Goal: Task Accomplishment & Management: Complete application form

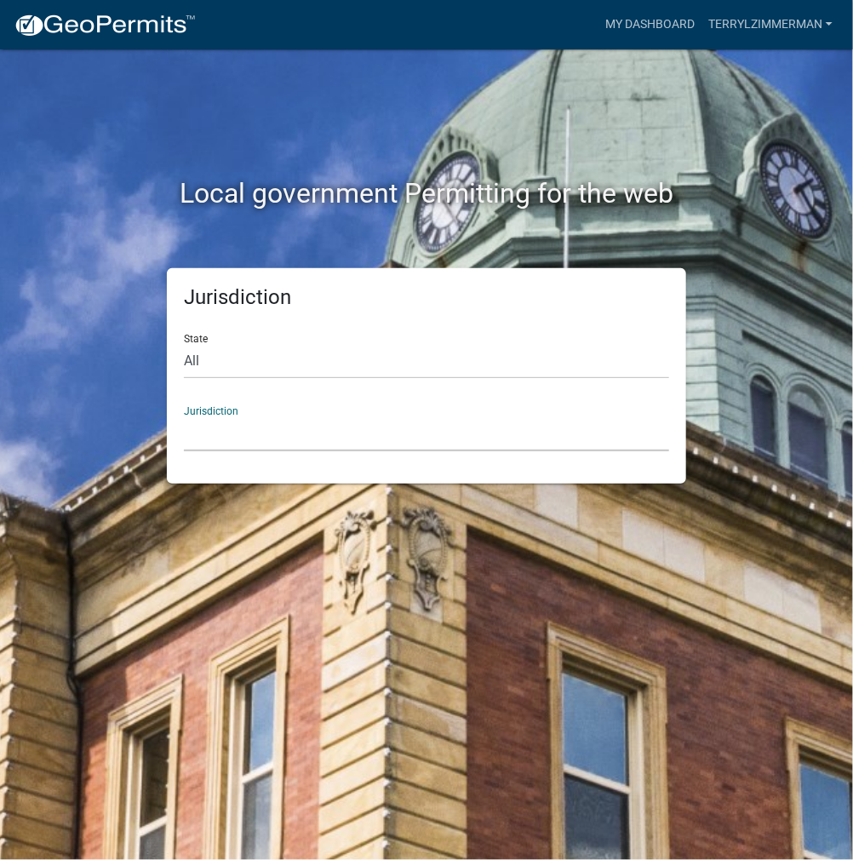
click at [259, 428] on select "[GEOGRAPHIC_DATA], [US_STATE] [GEOGRAPHIC_DATA], [US_STATE][PERSON_NAME][GEOGRA…" at bounding box center [426, 433] width 485 height 35
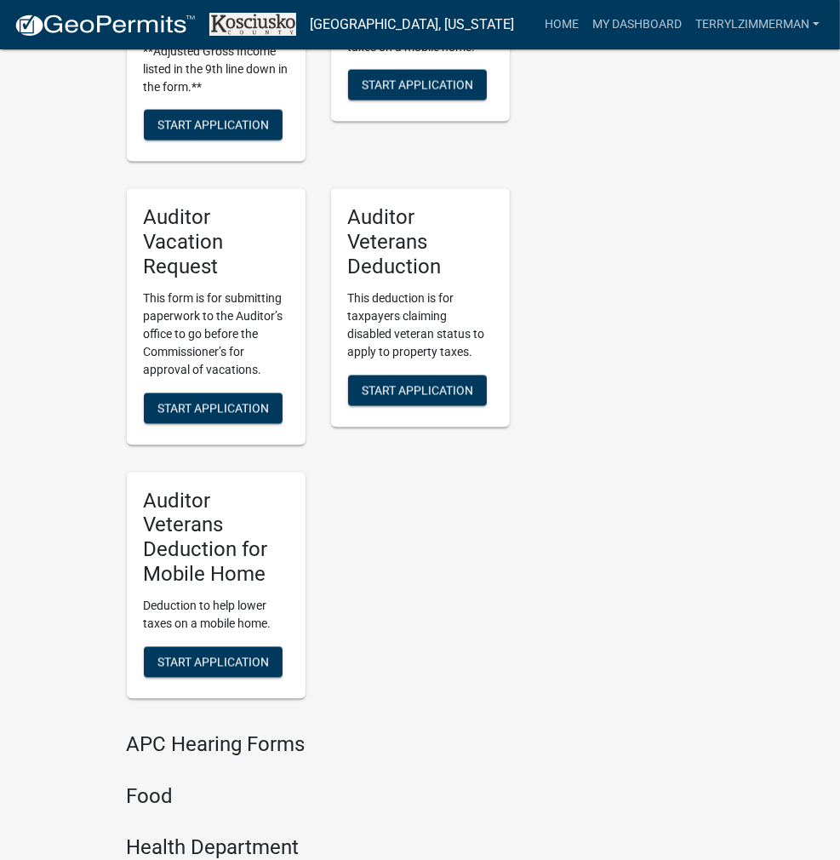
scroll to position [2070, 0]
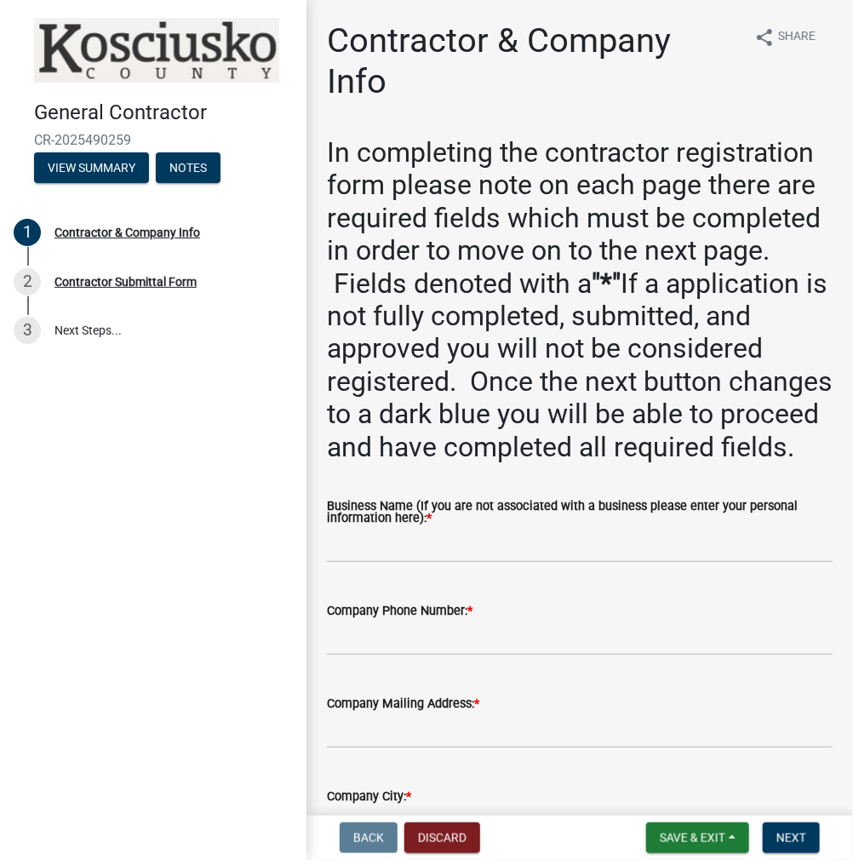
scroll to position [255, 0]
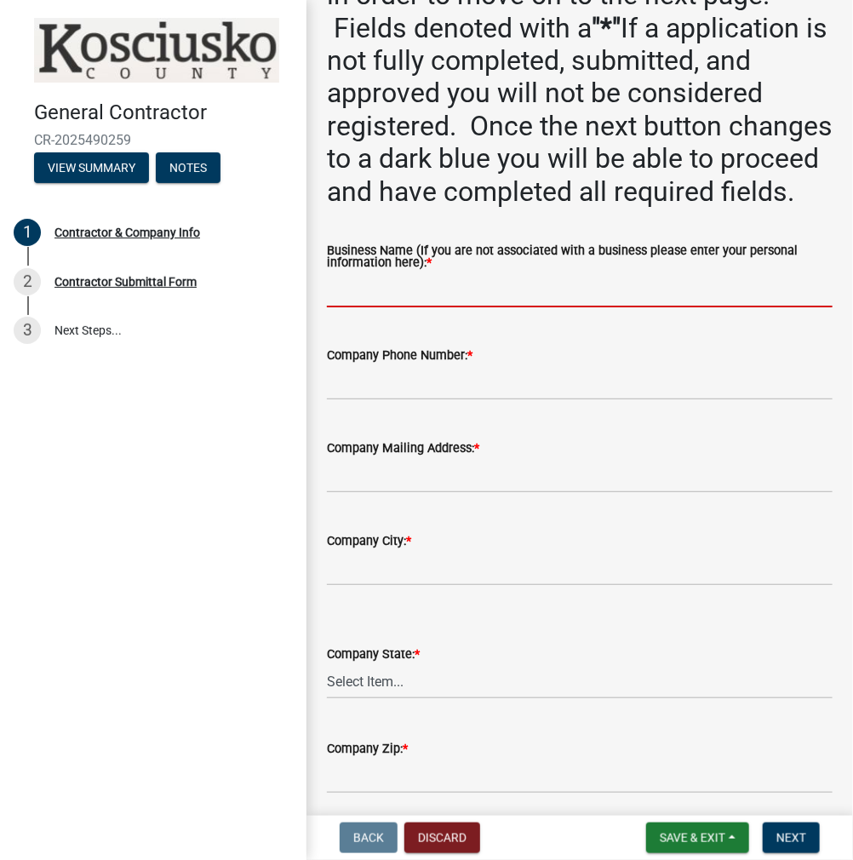
click at [382, 307] on input "Business Name (If you are not associated with a business please enter your pers…" at bounding box center [580, 289] width 506 height 35
type input "z"
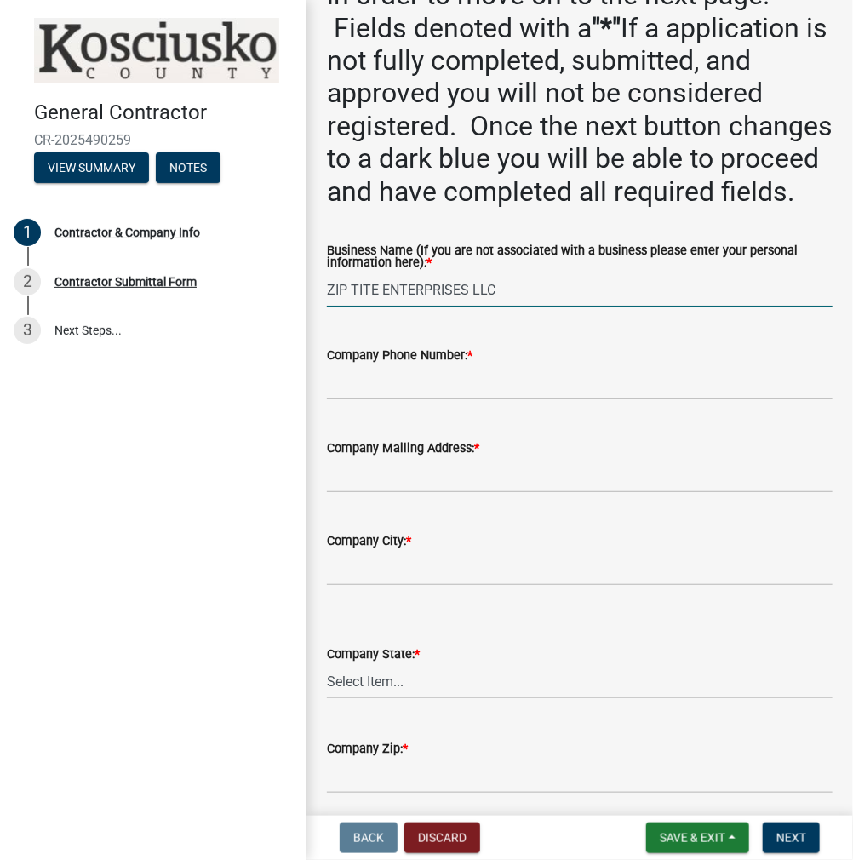
type input "ZIP TITE ENTERPRISES LLC"
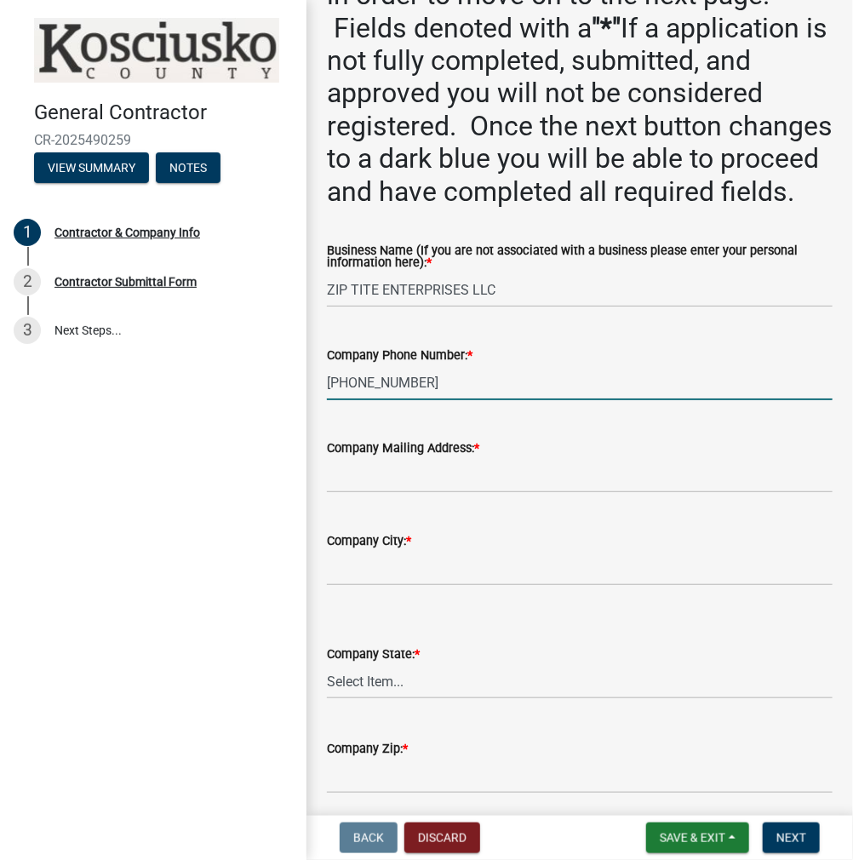
type input "[PHONE_NUMBER]"
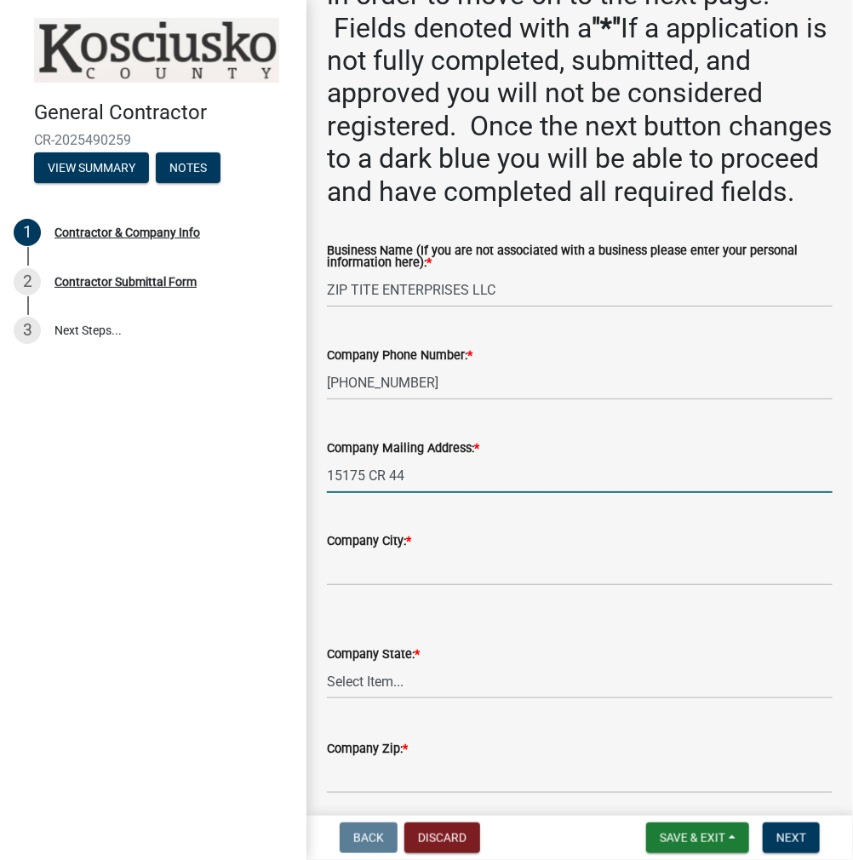
type input "15175 CR 44"
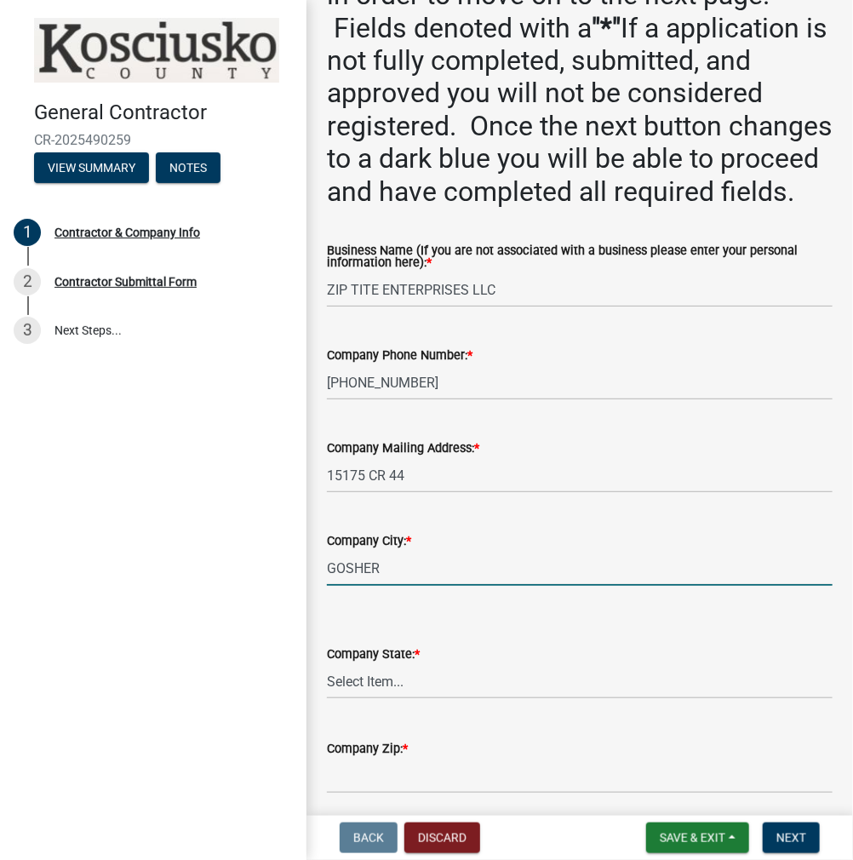
type input "GOSHER"
select select "IN"
click at [450, 586] on input "GOSHER" at bounding box center [580, 568] width 506 height 35
type input "GOSHEN"
select select "IN"
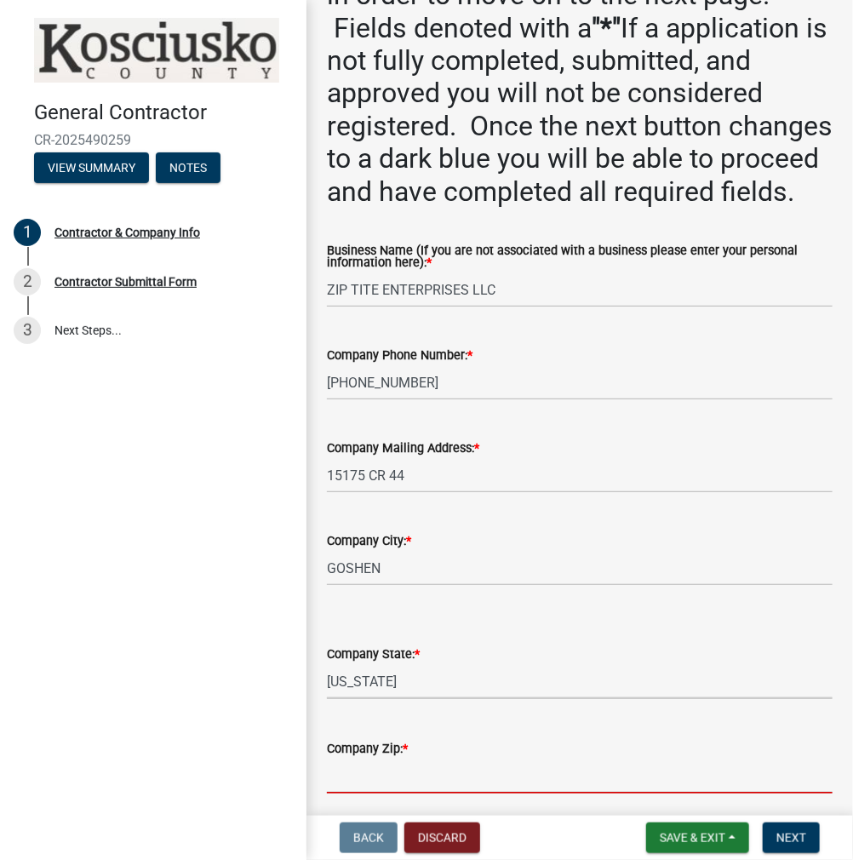
scroll to position [272, 0]
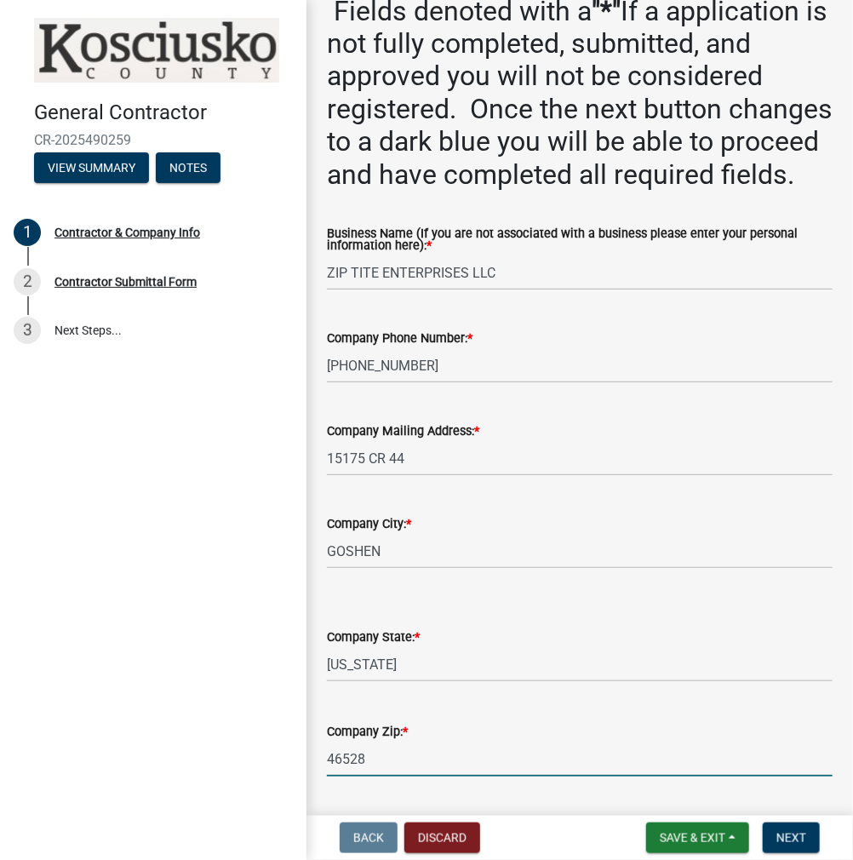
type input "46528"
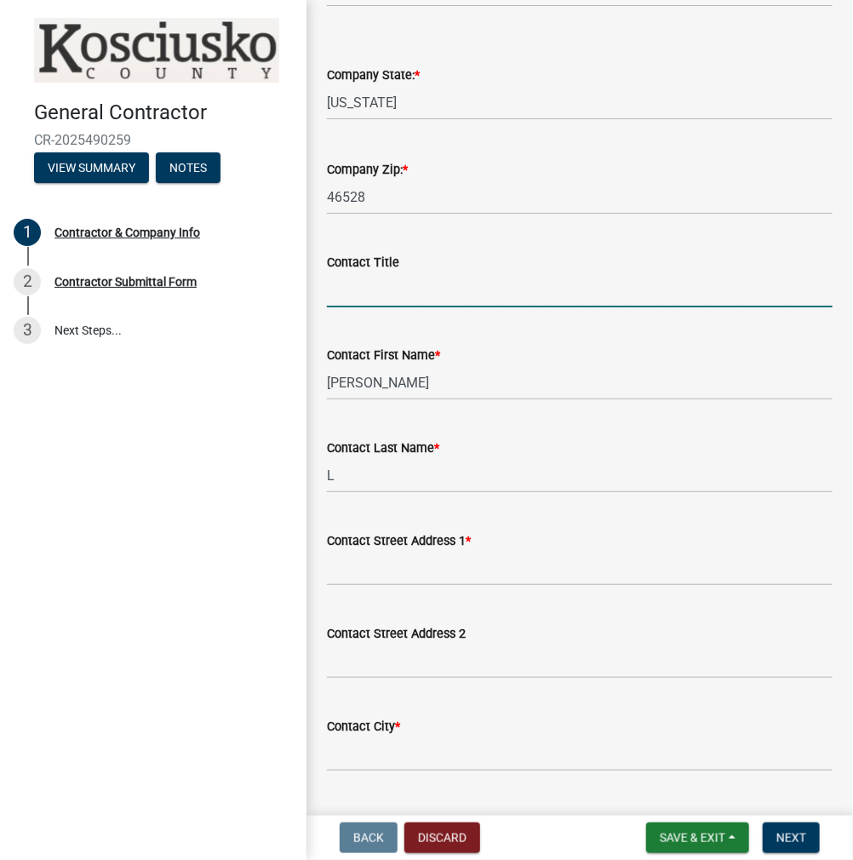
scroll to position [923, 0]
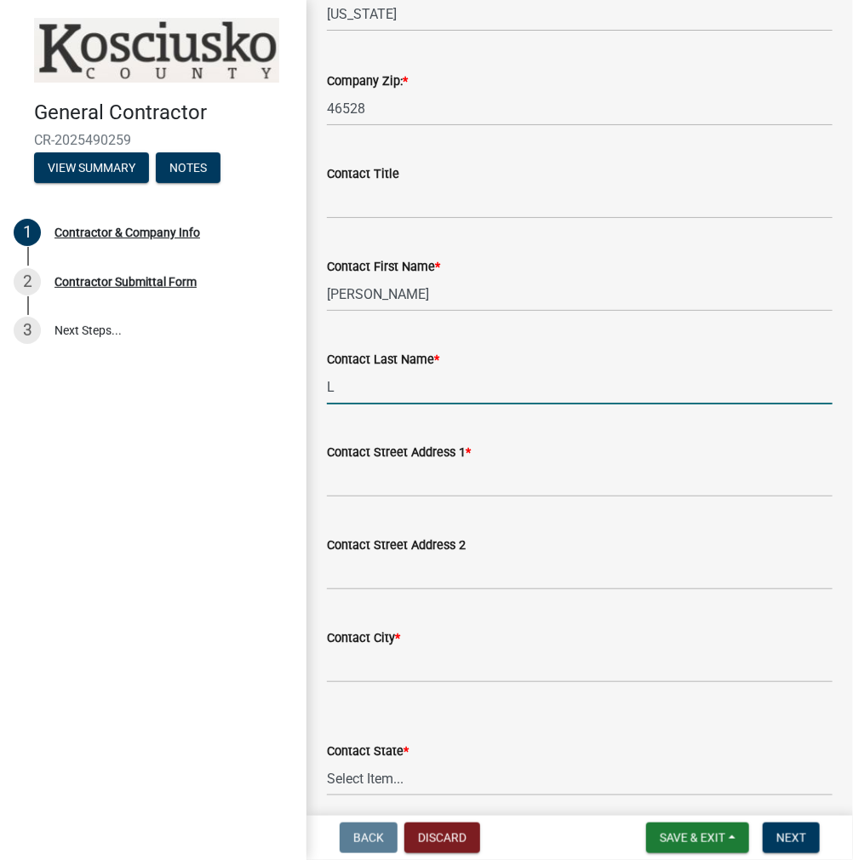
drag, startPoint x: 316, startPoint y: 413, endPoint x: 296, endPoint y: 416, distance: 19.9
click at [298, 415] on div "General Contractor CR-2025490259 View Summary Notes 1 Contractor & Company Info…" at bounding box center [426, 430] width 853 height 860
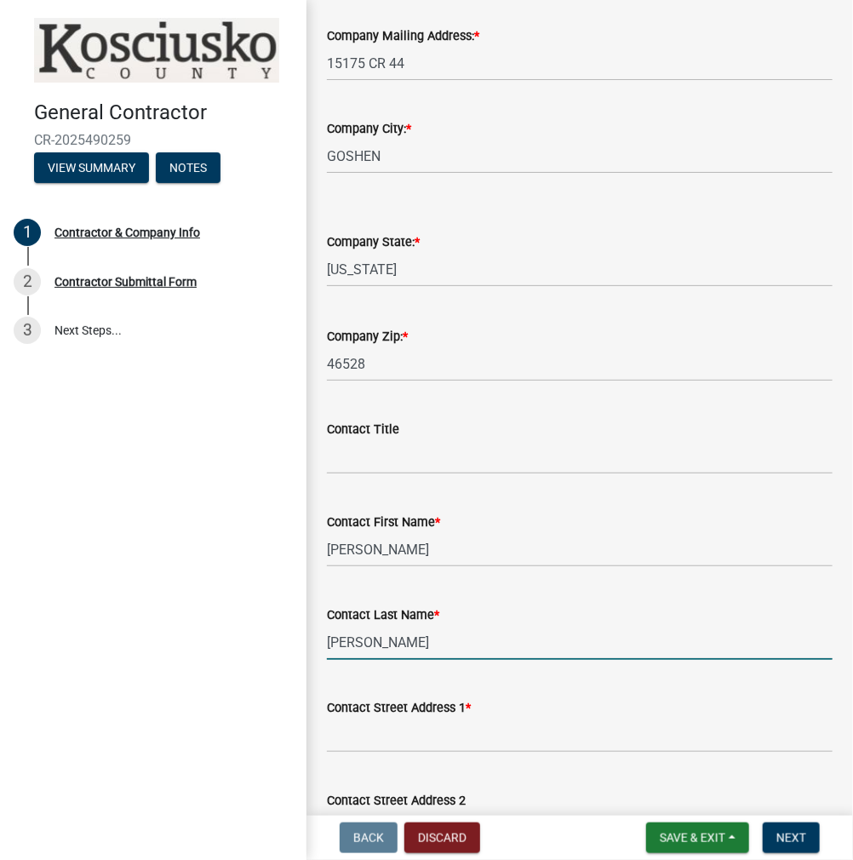
scroll to position [582, 0]
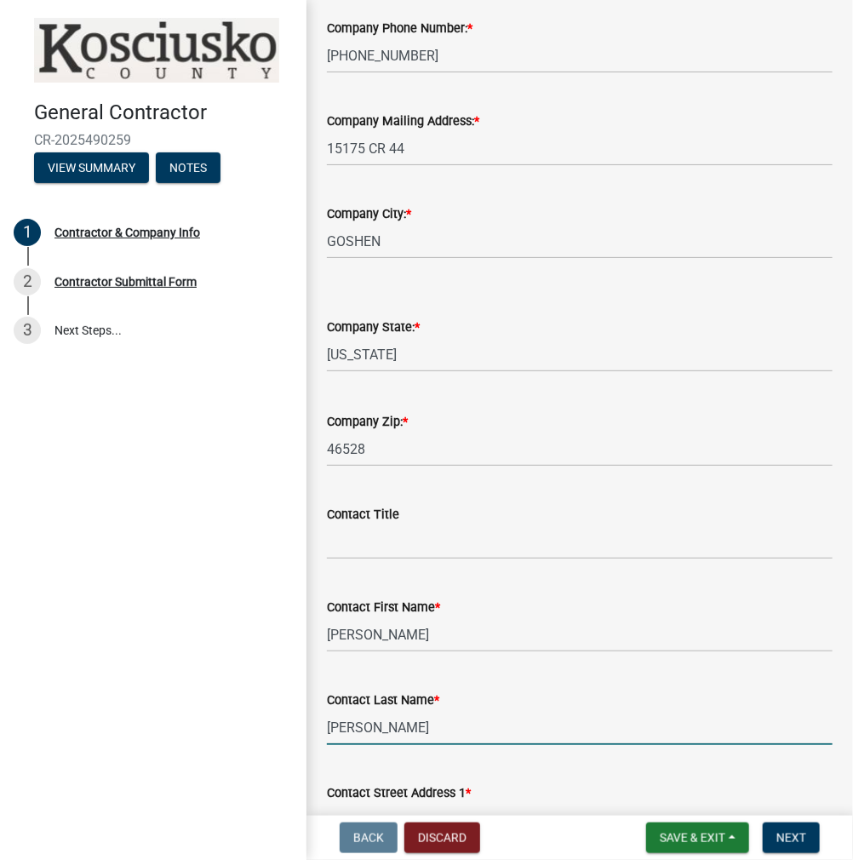
type input "[PERSON_NAME]"
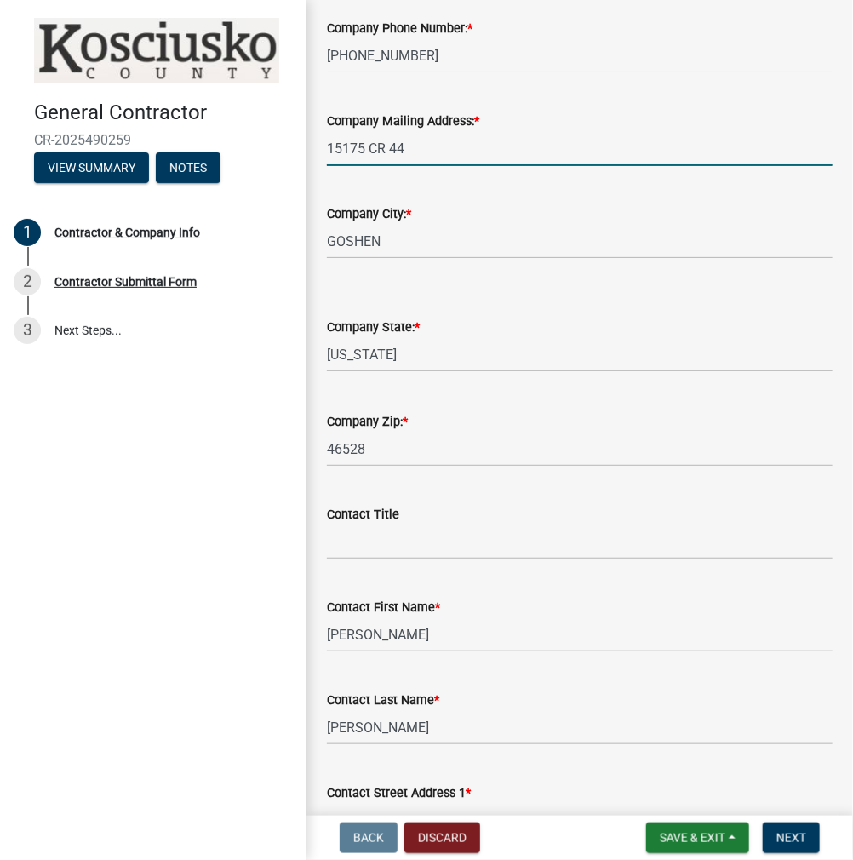
drag, startPoint x: 423, startPoint y: 180, endPoint x: 306, endPoint y: 183, distance: 116.7
click at [273, 180] on div "General Contractor CR-2025490259 View Summary Notes 1 Contractor & Company Info…" at bounding box center [426, 430] width 853 height 860
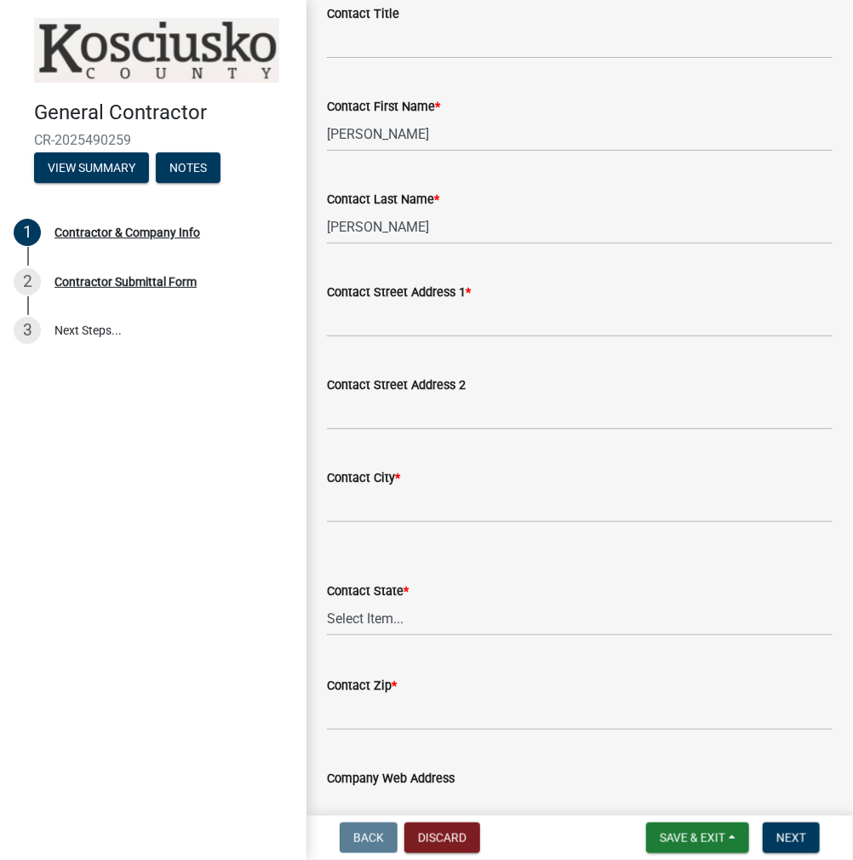
scroll to position [1093, 0]
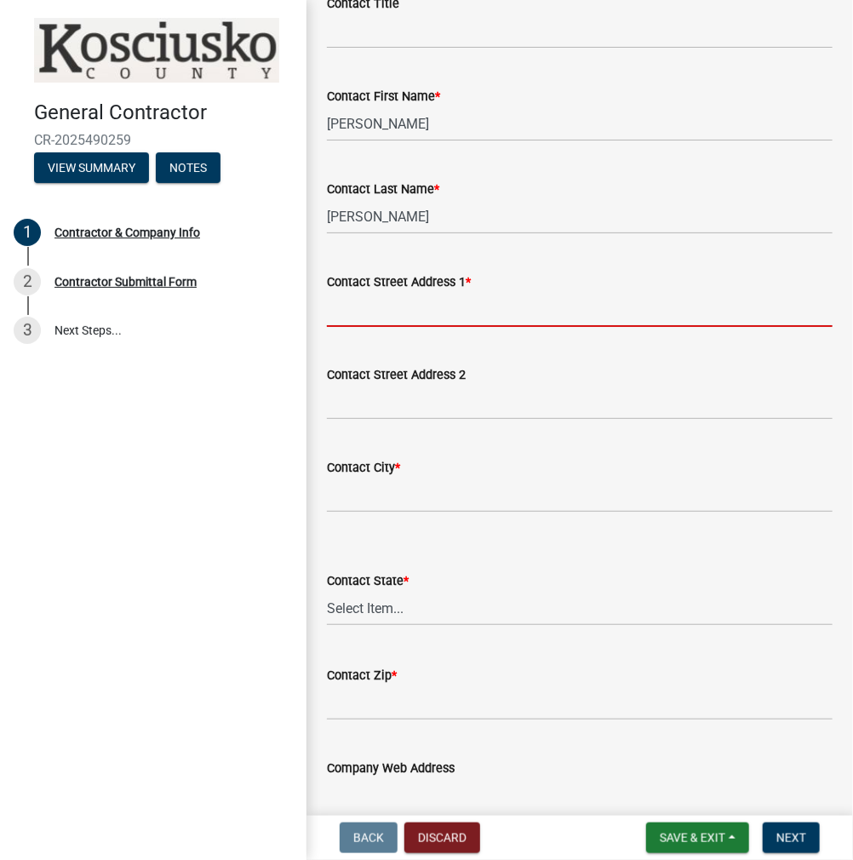
click at [412, 327] on input "Contact Street Address 1 *" at bounding box center [580, 309] width 506 height 35
paste input "15175 CR 44"
type input "15175 CR 44"
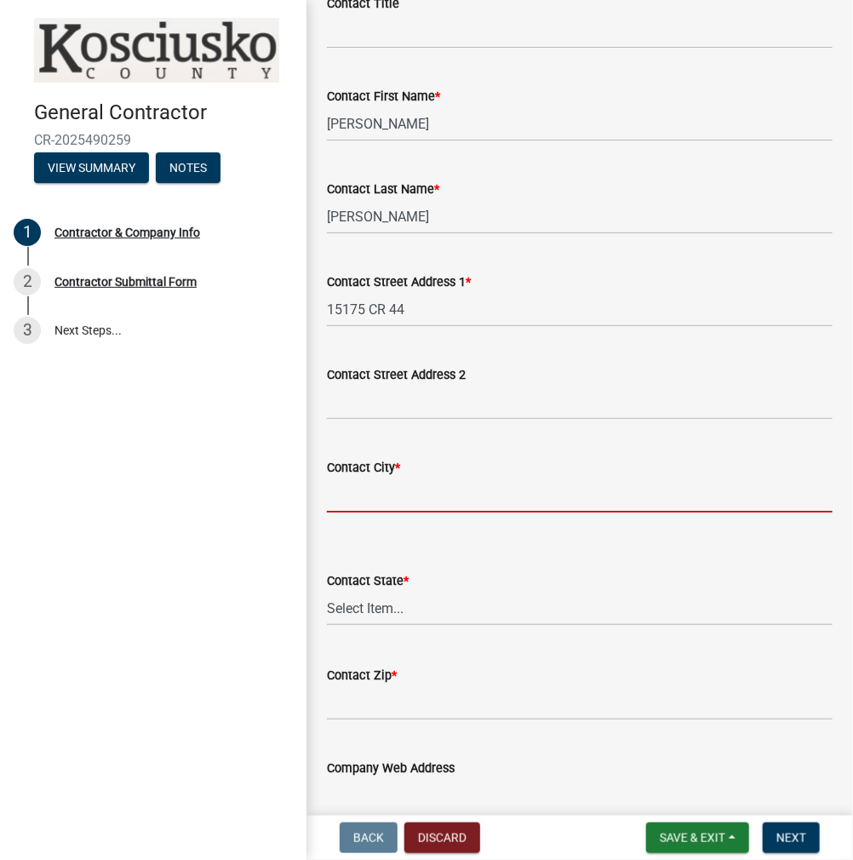
click at [369, 512] on input "Contact City *" at bounding box center [580, 495] width 506 height 35
type input "GOSHEN"
select select "IN"
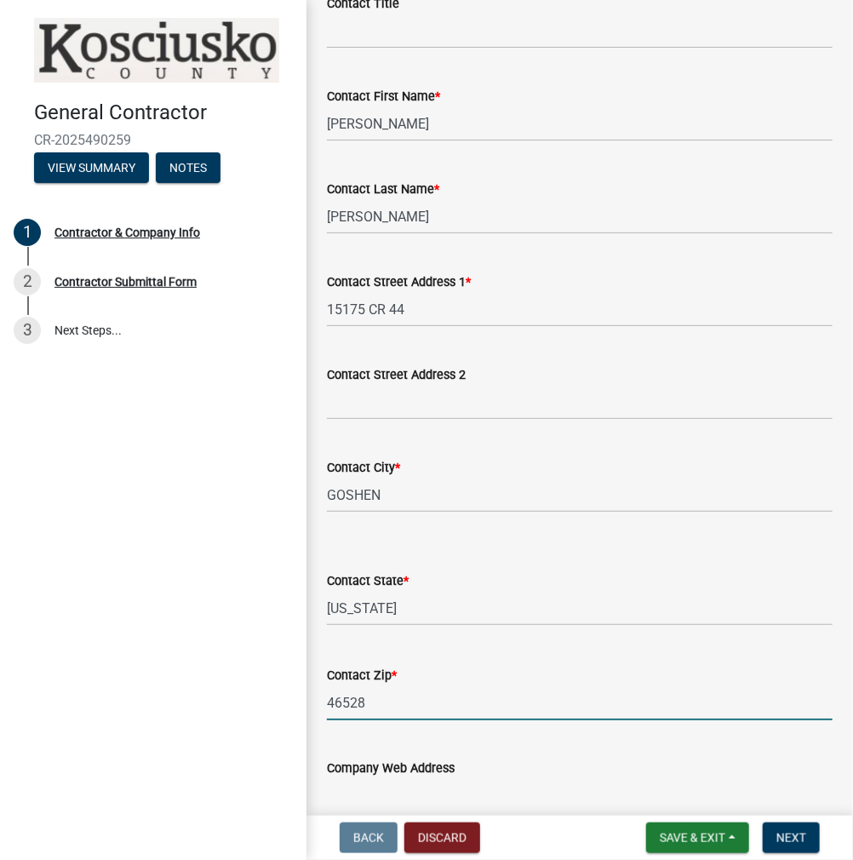
type input "46528"
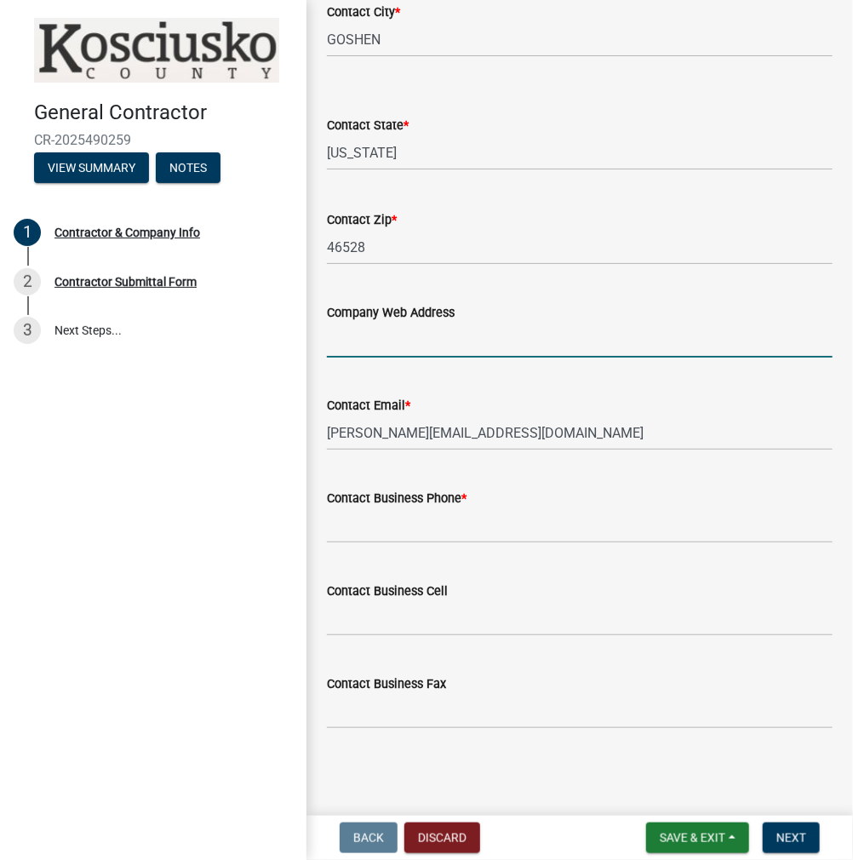
scroll to position [1581, 0]
click at [398, 524] on input "Contact Business Phone *" at bounding box center [580, 525] width 506 height 35
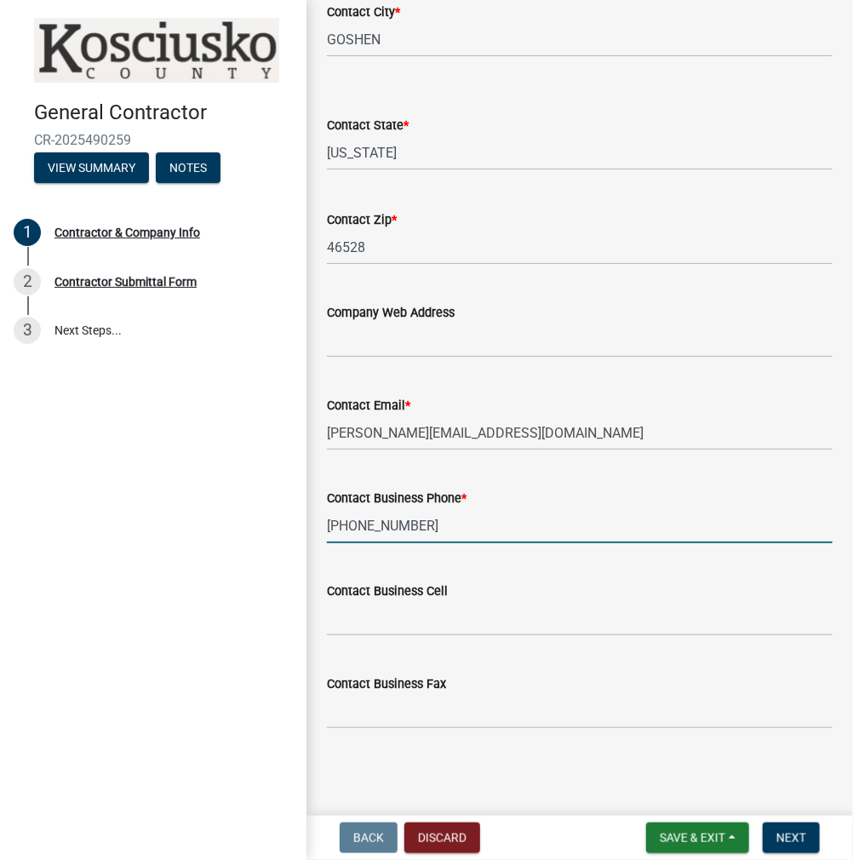
type input "[PHONE_NUMBER]"
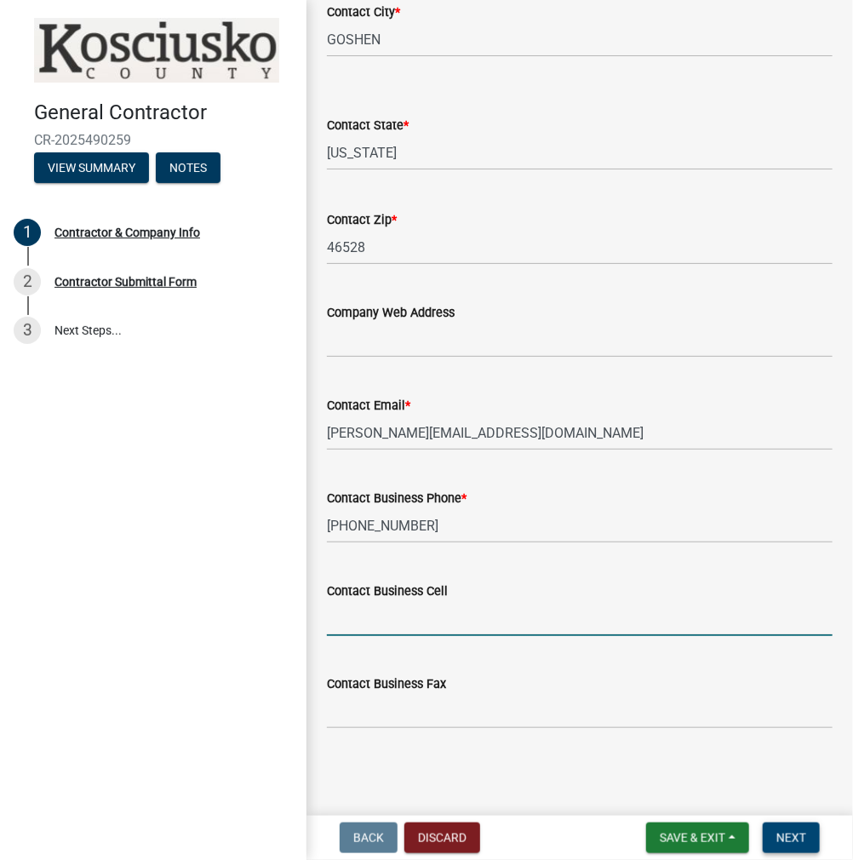
click at [775, 835] on button "Next" at bounding box center [791, 837] width 57 height 31
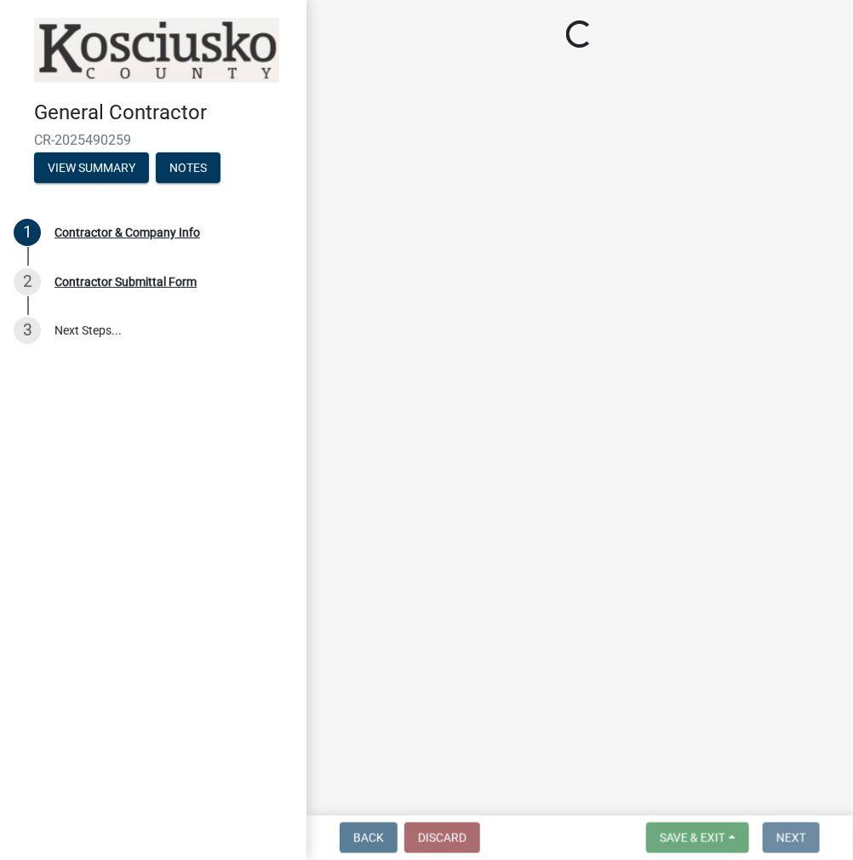
scroll to position [0, 0]
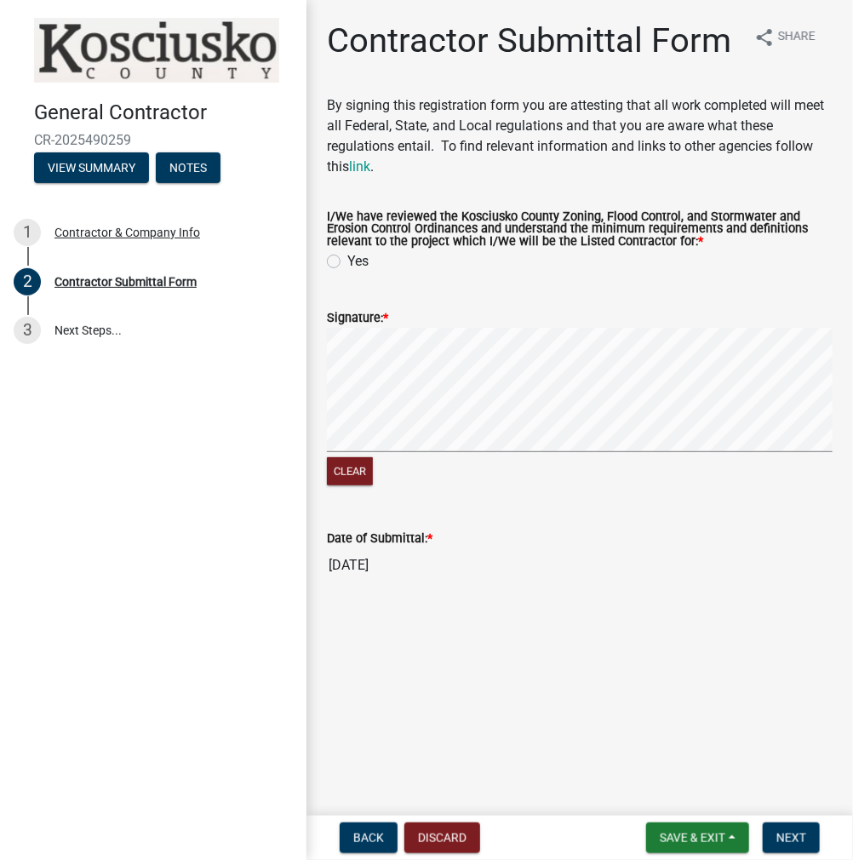
click at [347, 261] on label "Yes" at bounding box center [357, 261] width 21 height 20
click at [347, 261] on input "Yes" at bounding box center [352, 256] width 11 height 11
radio input "true"
click at [793, 838] on span "Next" at bounding box center [791, 838] width 30 height 14
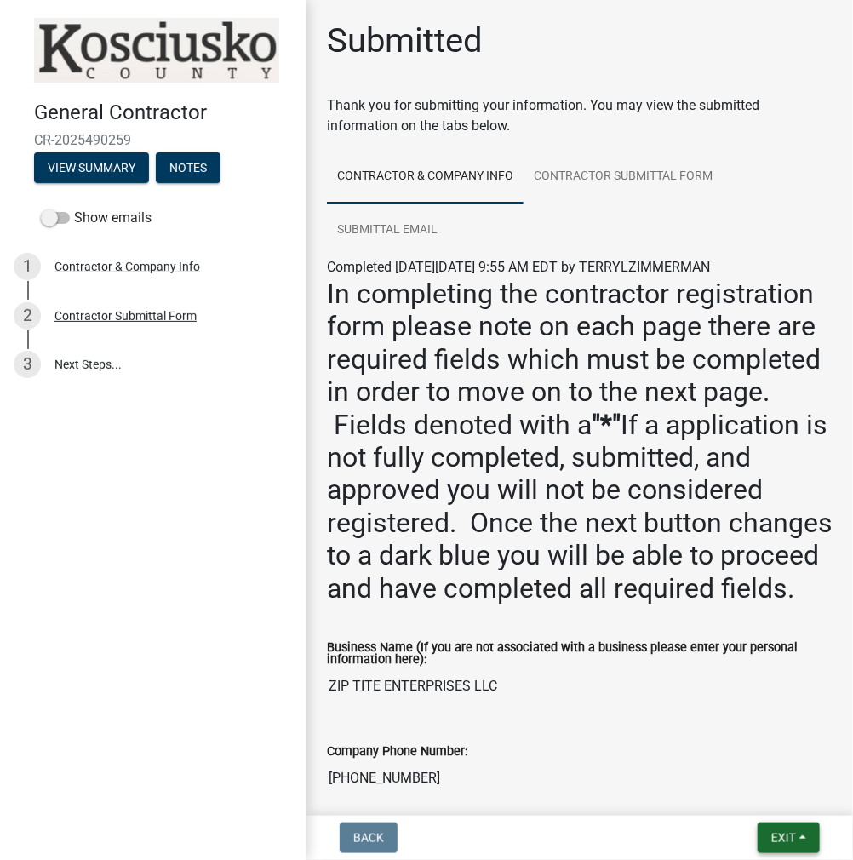
click at [793, 827] on button "Exit" at bounding box center [789, 837] width 62 height 31
click at [770, 793] on button "Save & Exit" at bounding box center [752, 793] width 136 height 41
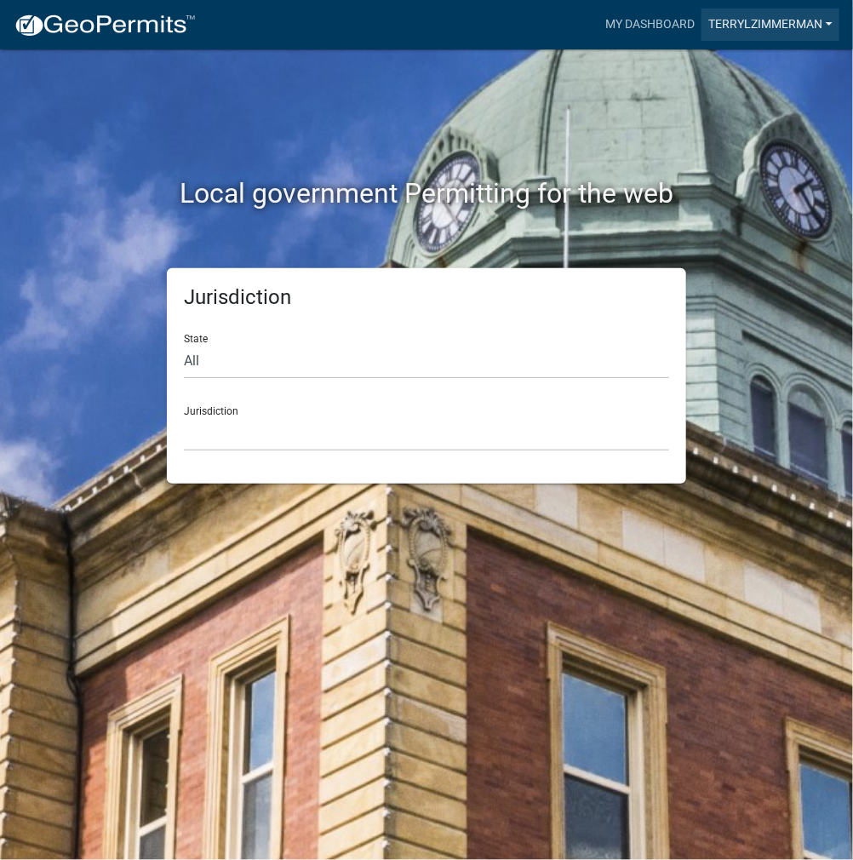
click at [747, 20] on link "TERRYLZIMMERMAN" at bounding box center [770, 25] width 138 height 32
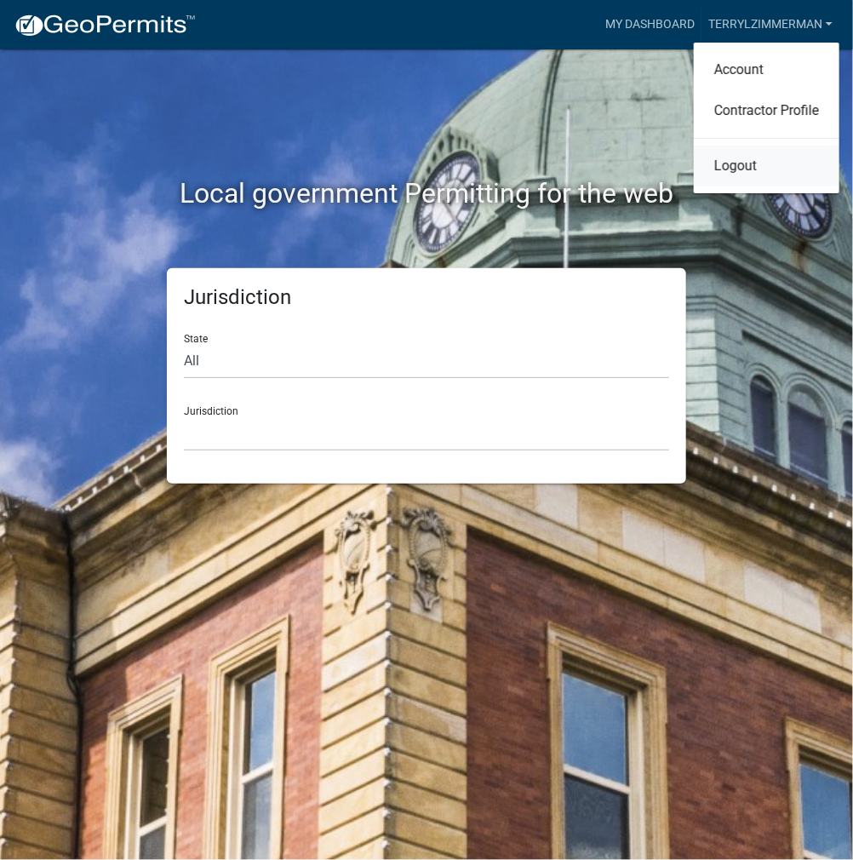
click at [725, 171] on link "Logout" at bounding box center [767, 166] width 146 height 41
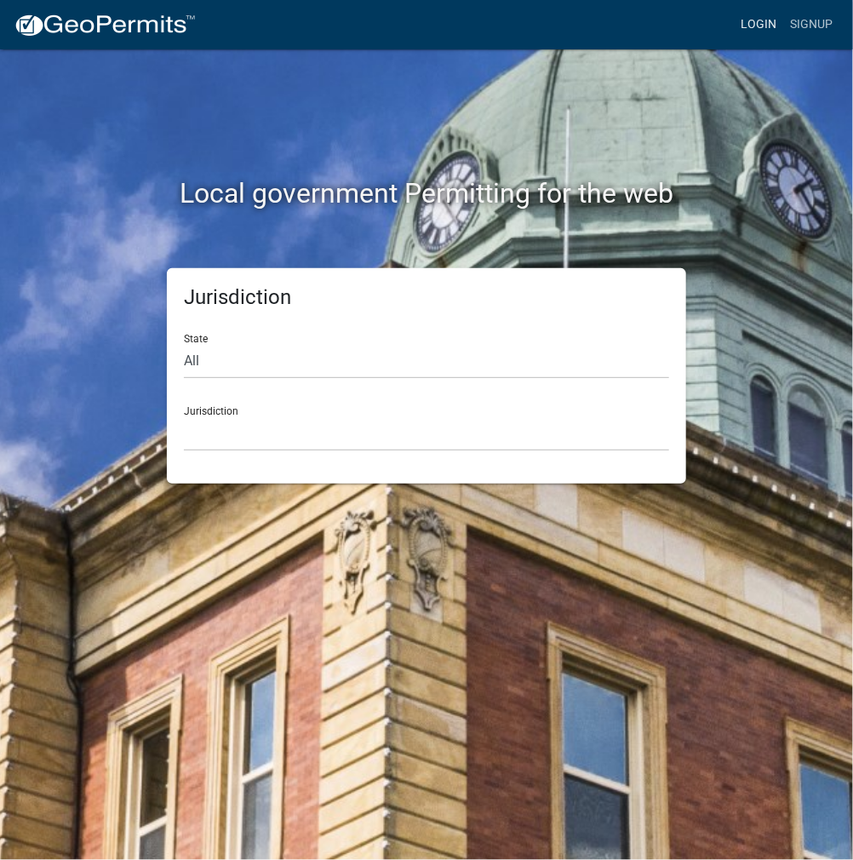
click at [759, 23] on link "Login" at bounding box center [758, 25] width 49 height 32
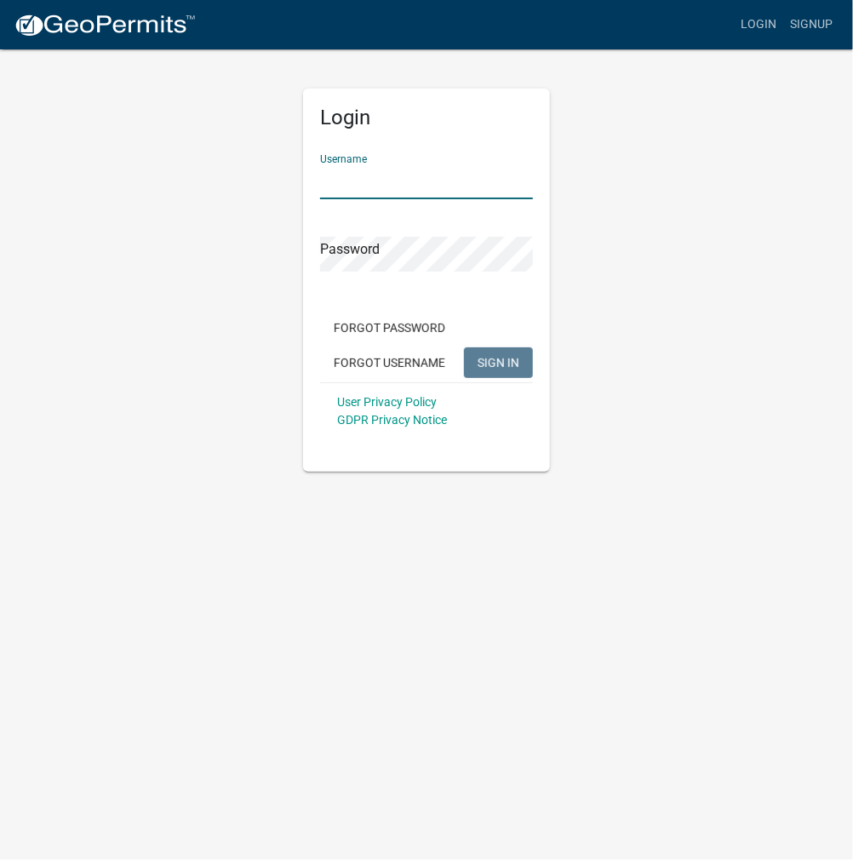
click at [384, 171] on input "Username" at bounding box center [426, 181] width 213 height 35
type input "kosplanning"
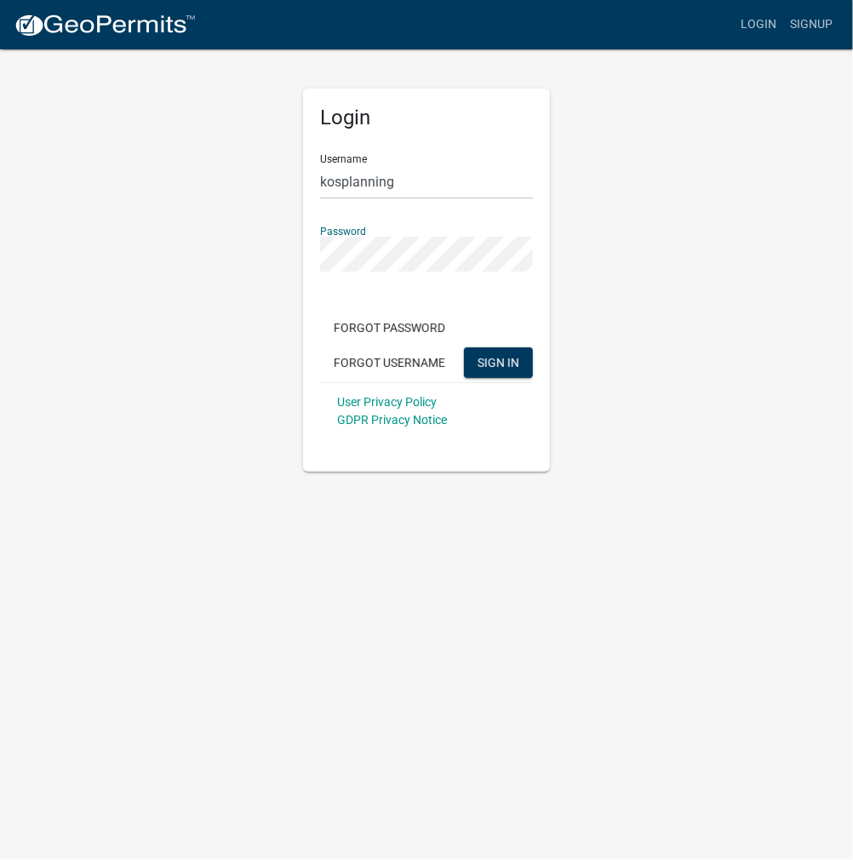
click at [464, 347] on button "SIGN IN" at bounding box center [498, 362] width 69 height 31
